Goal: Navigation & Orientation: Find specific page/section

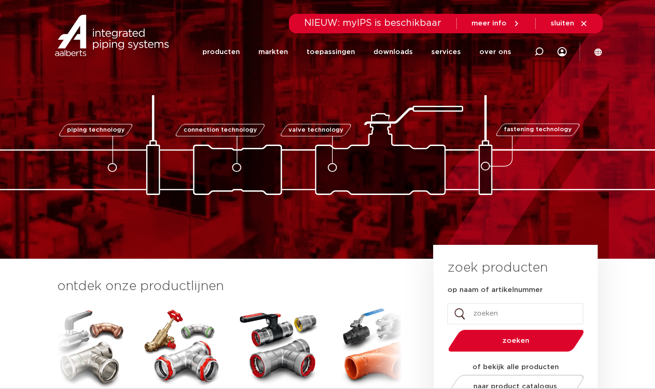
click at [513, 23] on icon at bounding box center [516, 23] width 8 height 8
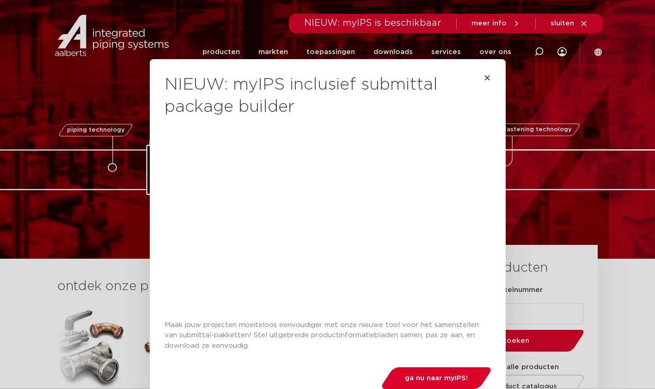
click at [483, 77] on icon "Close" at bounding box center [486, 77] width 7 height 7
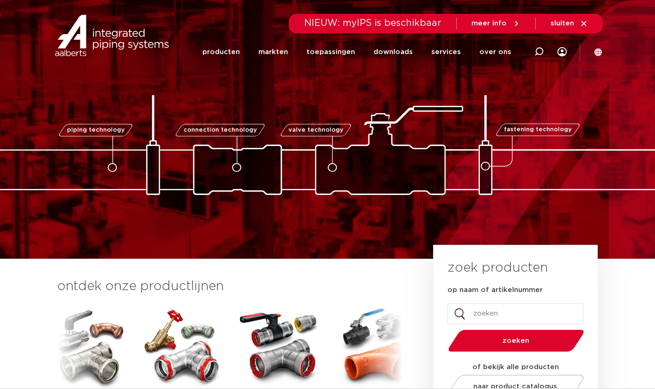
click at [495, 53] on link "over ons" at bounding box center [495, 52] width 32 height 36
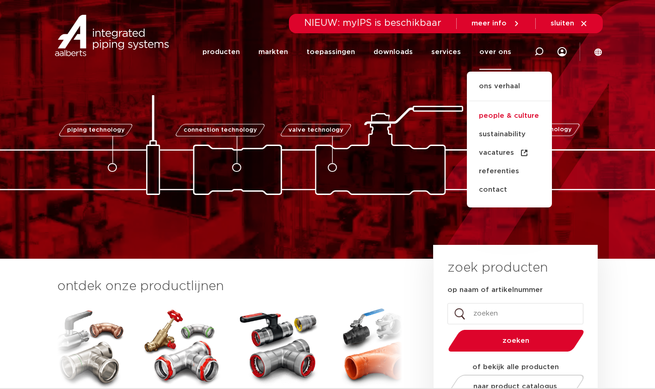
click at [504, 115] on link "people & culture" at bounding box center [509, 116] width 85 height 18
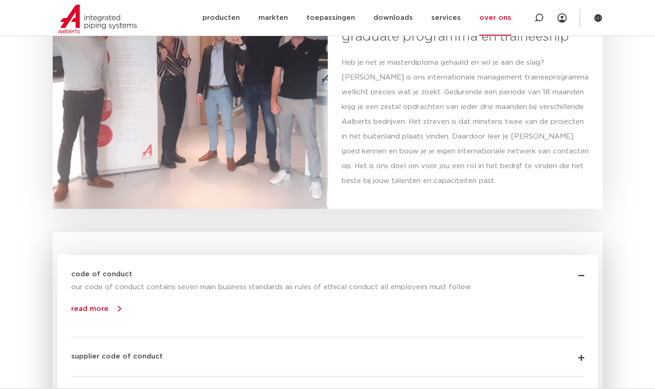
scroll to position [1899, 0]
click at [500, 19] on link "over ons" at bounding box center [495, 18] width 32 height 36
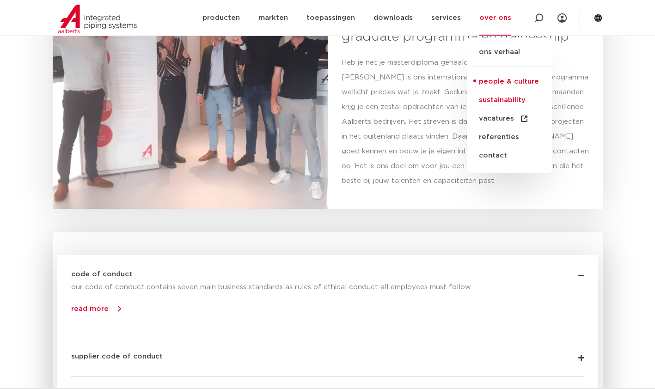
click at [504, 98] on link "sustainability" at bounding box center [509, 100] width 85 height 18
